Goal: Task Accomplishment & Management: Manage account settings

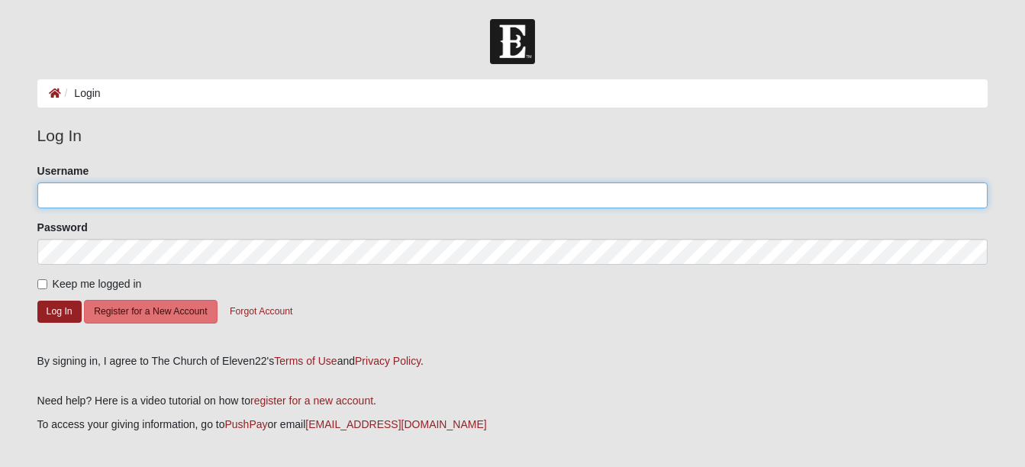
click at [259, 190] on input "Username" at bounding box center [512, 195] width 951 height 26
type input "[EMAIL_ADDRESS][DOMAIN_NAME]"
click at [224, 189] on input "[EMAIL_ADDRESS][DOMAIN_NAME]" at bounding box center [512, 195] width 951 height 26
click at [236, 195] on input "[EMAIL_ADDRESS][DOMAIN_NAME]" at bounding box center [512, 195] width 951 height 26
drag, startPoint x: 236, startPoint y: 195, endPoint x: -3, endPoint y: 193, distance: 238.9
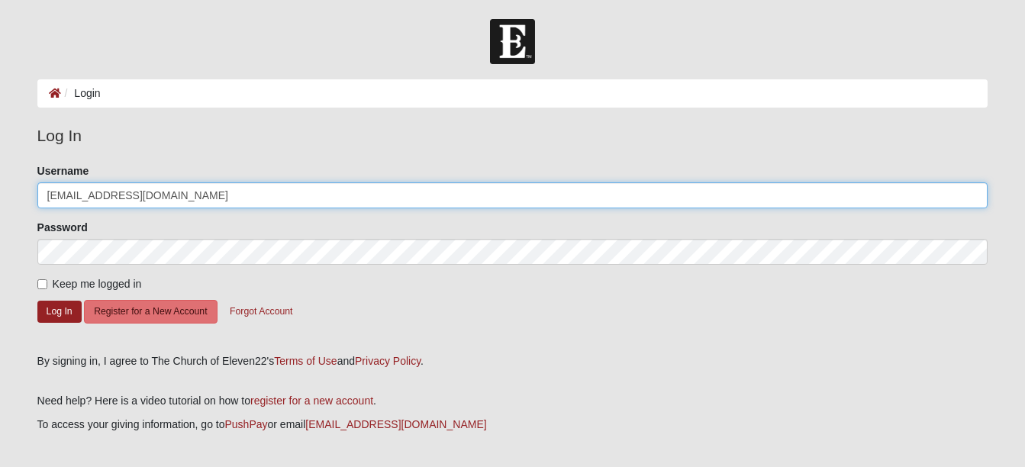
click at [0, 193] on html "Log In Login Login Error Log In Please correct the following: Username [EMAIL_A…" at bounding box center [512, 264] width 1025 height 528
click at [85, 197] on input "Username" at bounding box center [512, 195] width 951 height 26
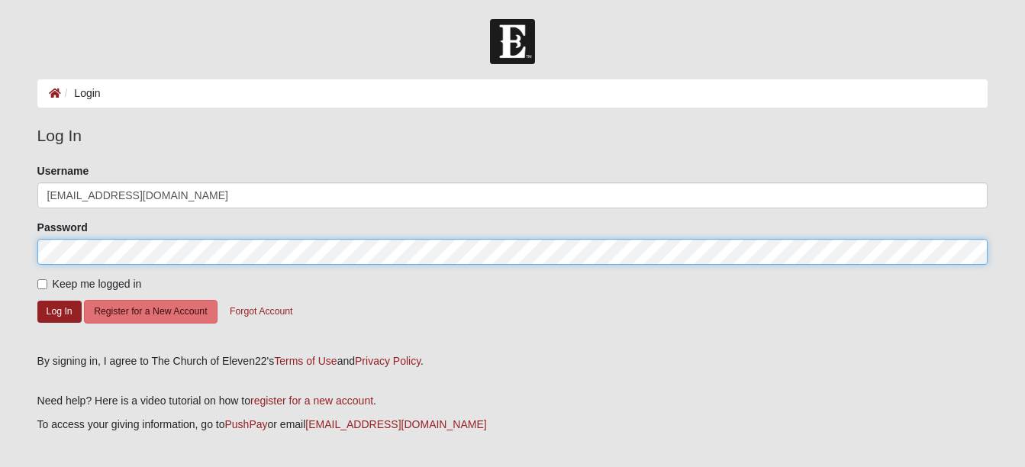
click at [37, 301] on button "Log In" at bounding box center [59, 312] width 44 height 22
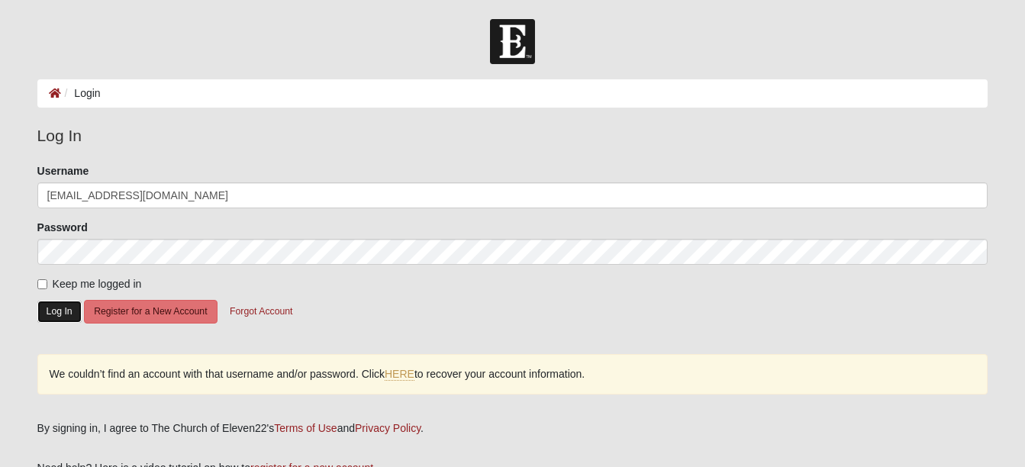
click at [59, 304] on button "Log In" at bounding box center [59, 312] width 44 height 22
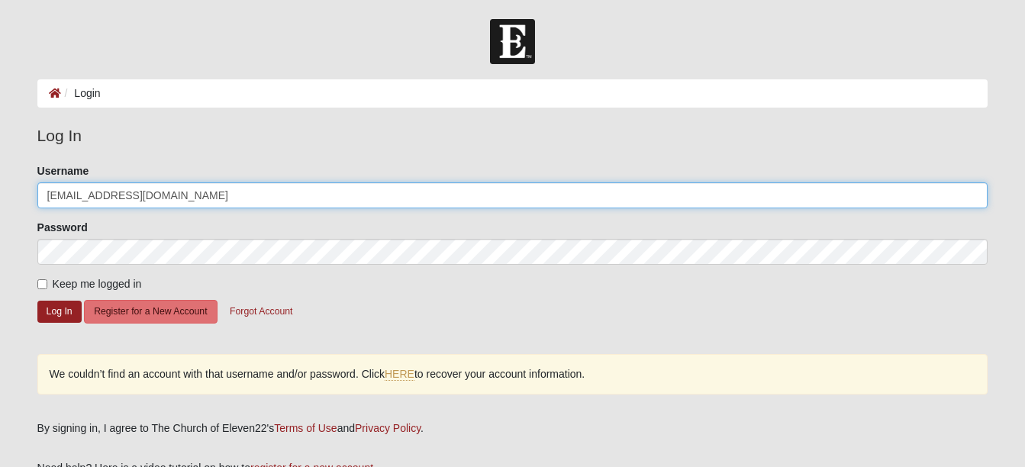
drag, startPoint x: 215, startPoint y: 193, endPoint x: 0, endPoint y: 191, distance: 215.2
click at [0, 198] on html "Log In Login Login Error Log In Please correct the following: Username [EMAIL_A…" at bounding box center [512, 297] width 1025 height 595
type input "[EMAIL_ADDRESS][DOMAIN_NAME]"
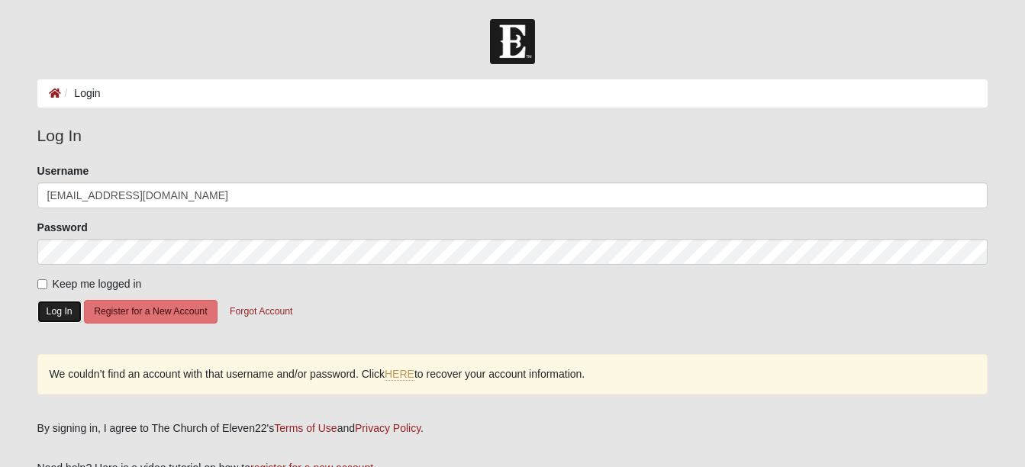
click at [69, 311] on button "Log In" at bounding box center [59, 312] width 44 height 22
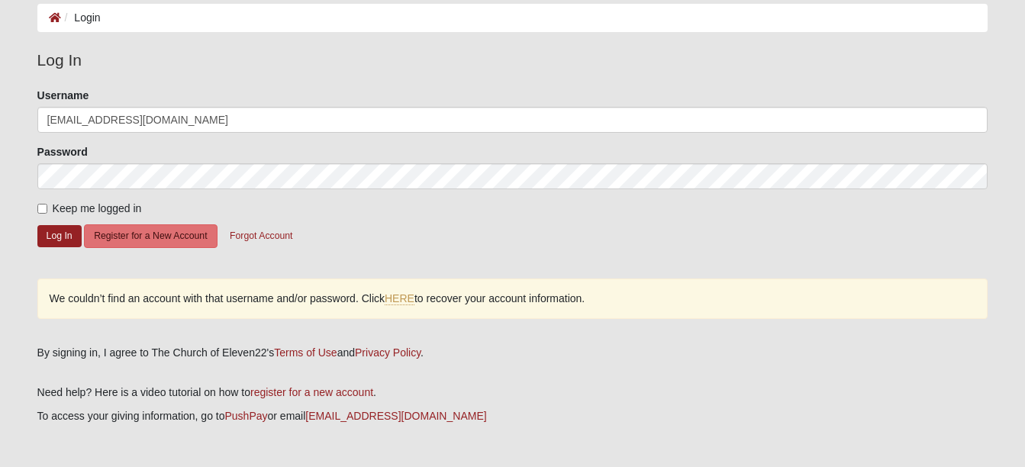
scroll to position [76, 0]
click at [253, 237] on button "Forgot Account" at bounding box center [261, 236] width 82 height 24
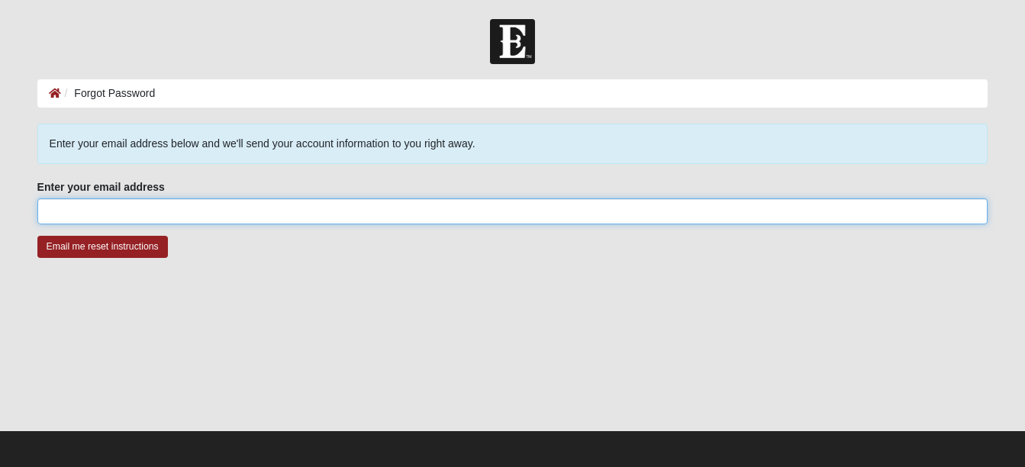
click at [242, 210] on input "Enter your email address" at bounding box center [512, 211] width 951 height 26
type input "[EMAIL_ADDRESS][DOMAIN_NAME]"
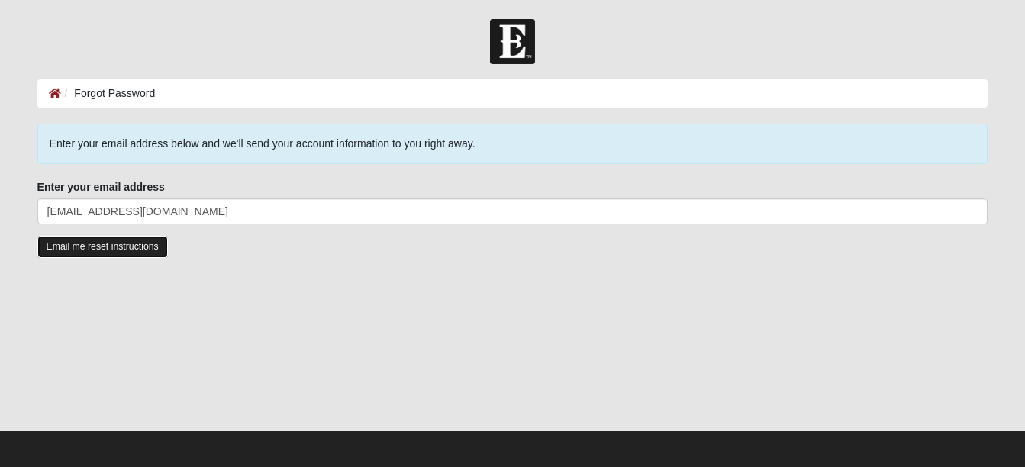
click at [111, 250] on input "Email me reset instructions" at bounding box center [102, 247] width 130 height 22
